Goal: Task Accomplishment & Management: Complete application form

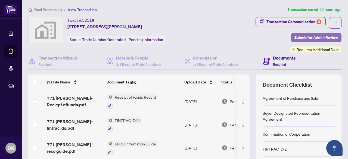
click at [298, 38] on span "Submit for Admin Review" at bounding box center [315, 37] width 43 height 9
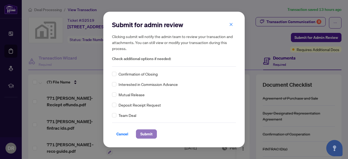
click at [147, 134] on span "Submit" at bounding box center [146, 134] width 12 height 9
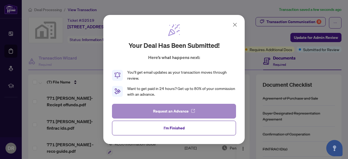
drag, startPoint x: 147, startPoint y: 134, endPoint x: 175, endPoint y: 112, distance: 35.9
click at [175, 112] on div "Request an Advance I'm Finished" at bounding box center [174, 119] width 124 height 31
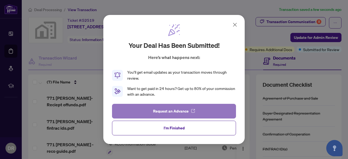
click at [175, 112] on span "Request an Advance" at bounding box center [171, 111] width 36 height 9
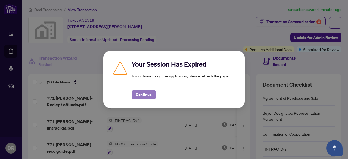
click at [140, 95] on span "Continue" at bounding box center [144, 94] width 16 height 9
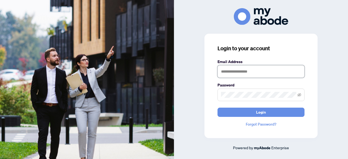
click at [238, 71] on input "text" at bounding box center [260, 71] width 87 height 12
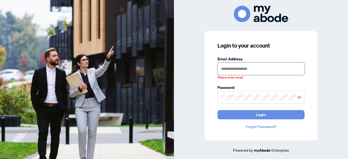
type input "**********"
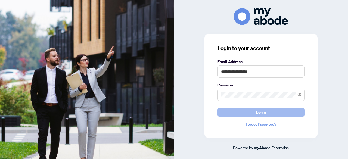
click at [264, 113] on span "Login" at bounding box center [261, 112] width 10 height 9
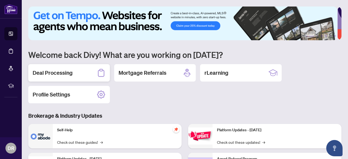
click at [58, 73] on h2 "Deal Processing" at bounding box center [53, 73] width 40 height 8
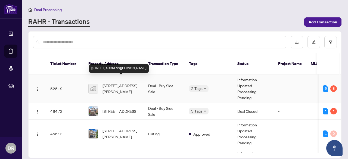
click at [120, 83] on span "[STREET_ADDRESS][PERSON_NAME]" at bounding box center [120, 89] width 37 height 12
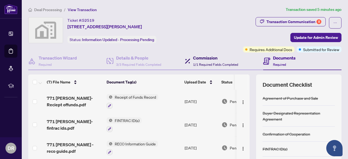
click at [203, 57] on h4 "Commission" at bounding box center [215, 58] width 45 height 7
